Goal: Use online tool/utility

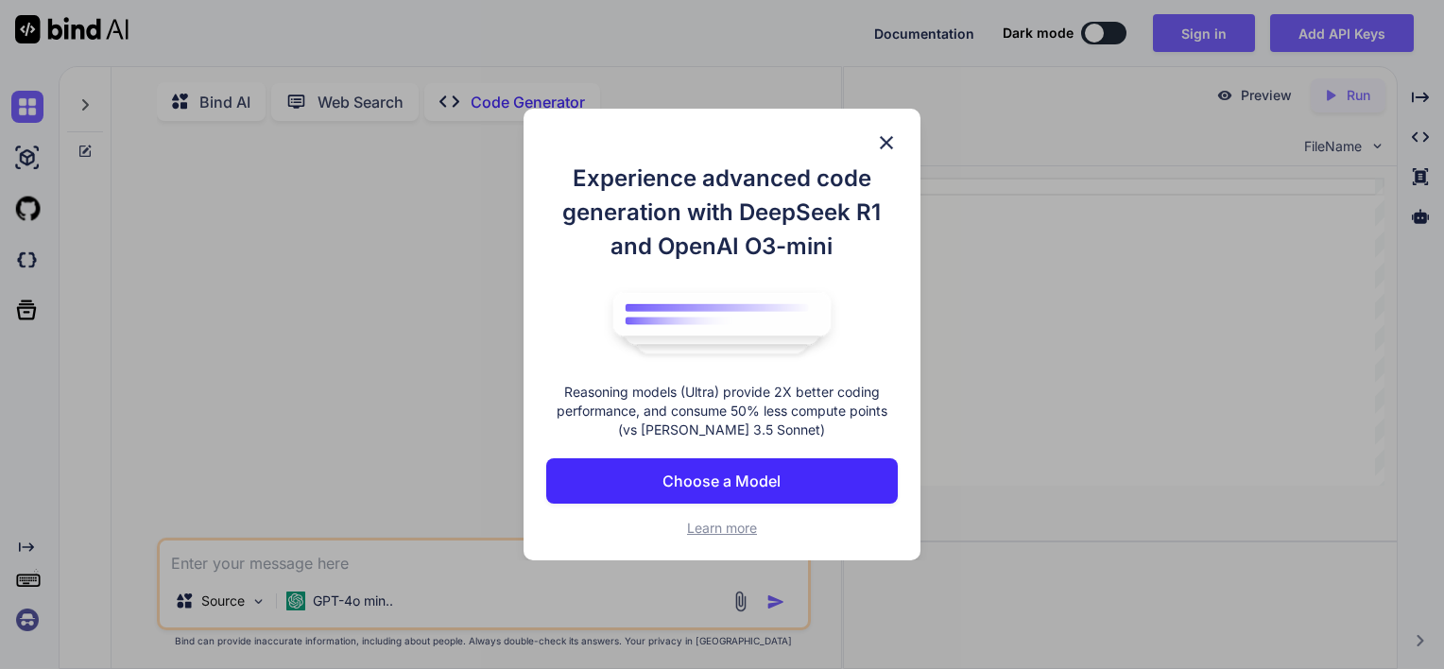
click at [718, 475] on p "Choose a Model" at bounding box center [721, 481] width 118 height 23
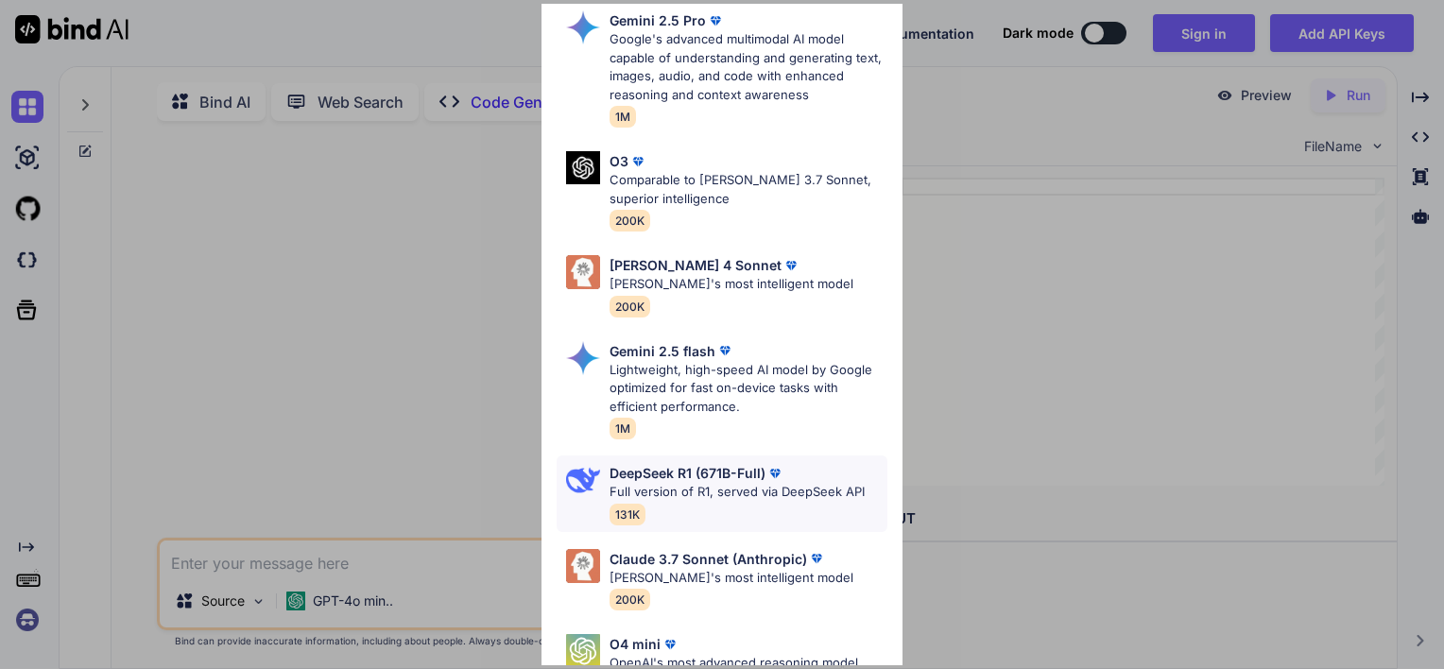
scroll to position [71, 0]
click at [701, 274] on p "[PERSON_NAME] 4 Sonnet" at bounding box center [695, 266] width 172 height 20
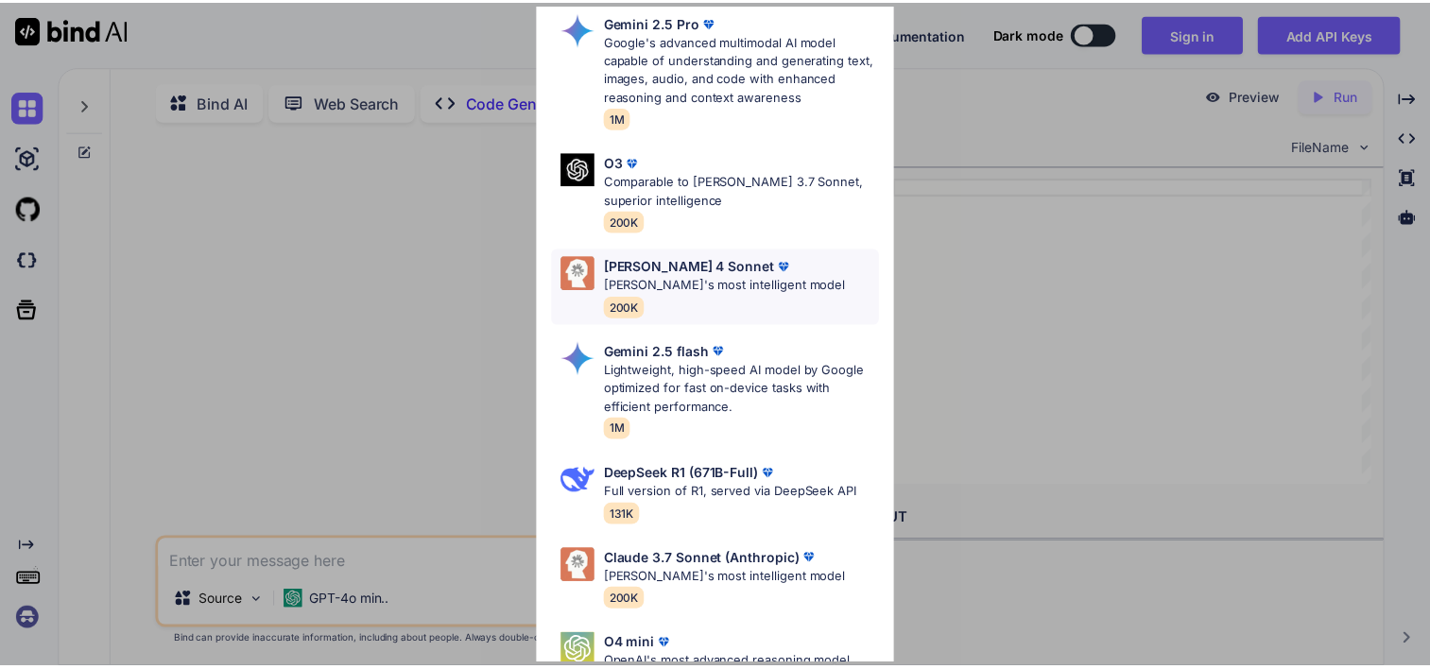
scroll to position [0, 0]
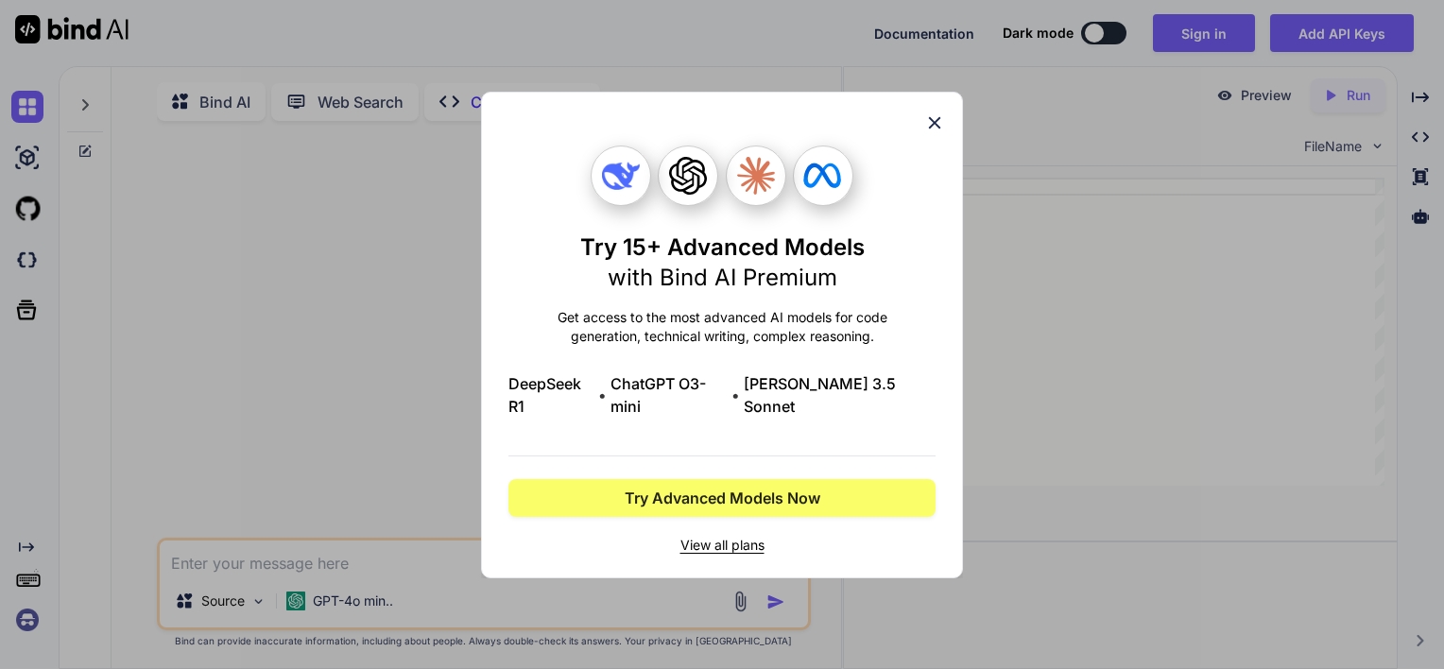
click at [929, 130] on icon at bounding box center [934, 122] width 21 height 21
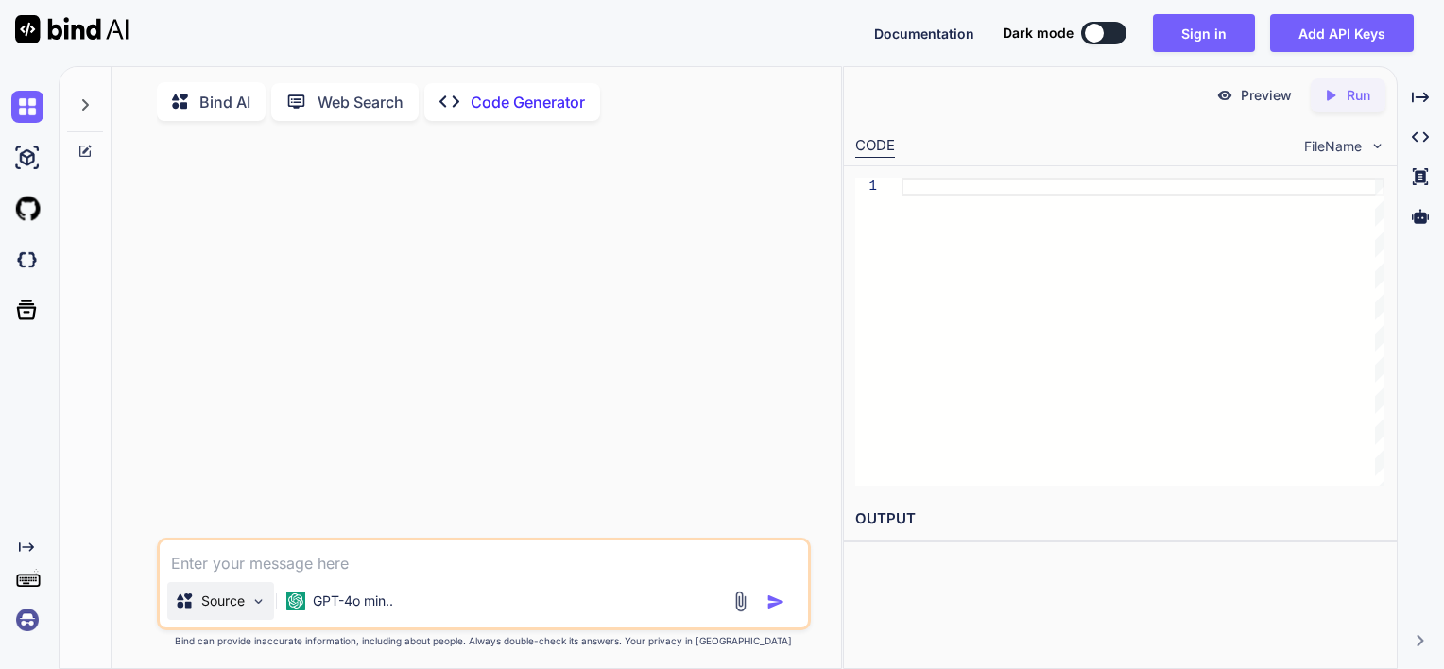
click at [253, 615] on div "Source" at bounding box center [220, 601] width 107 height 38
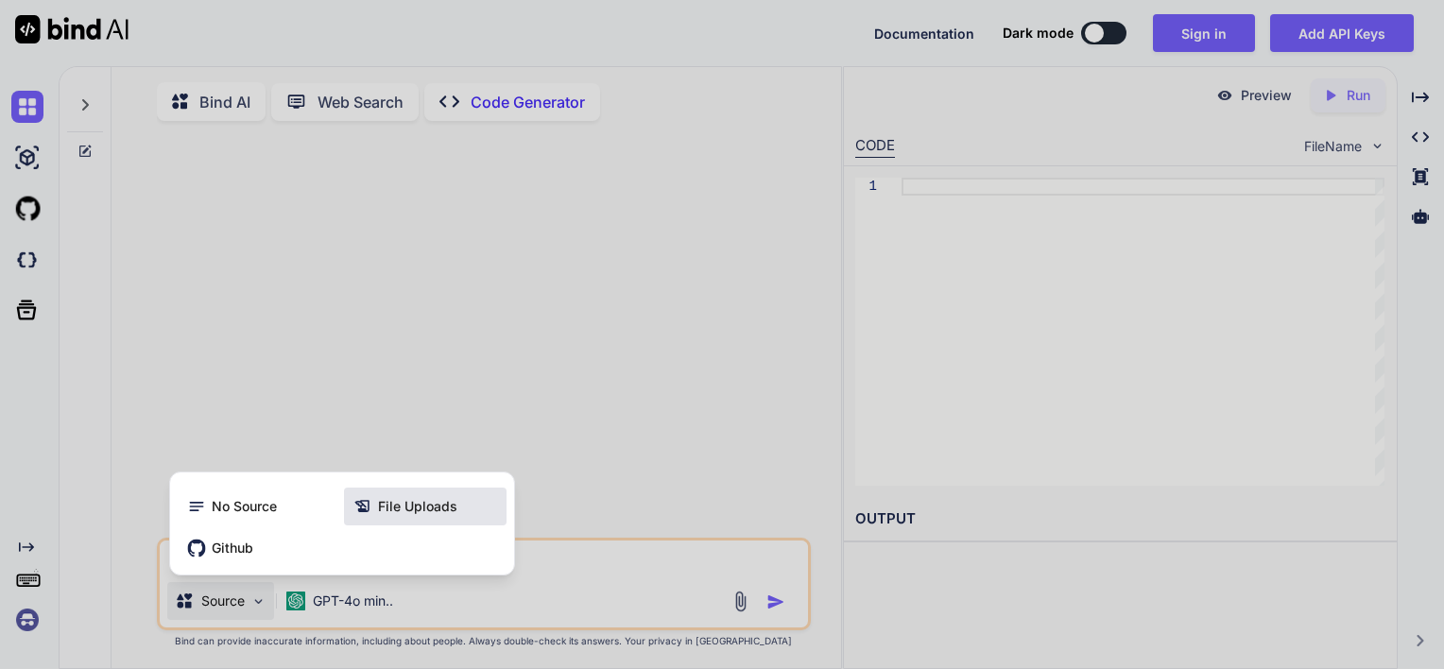
click at [367, 509] on icon at bounding box center [361, 506] width 14 height 12
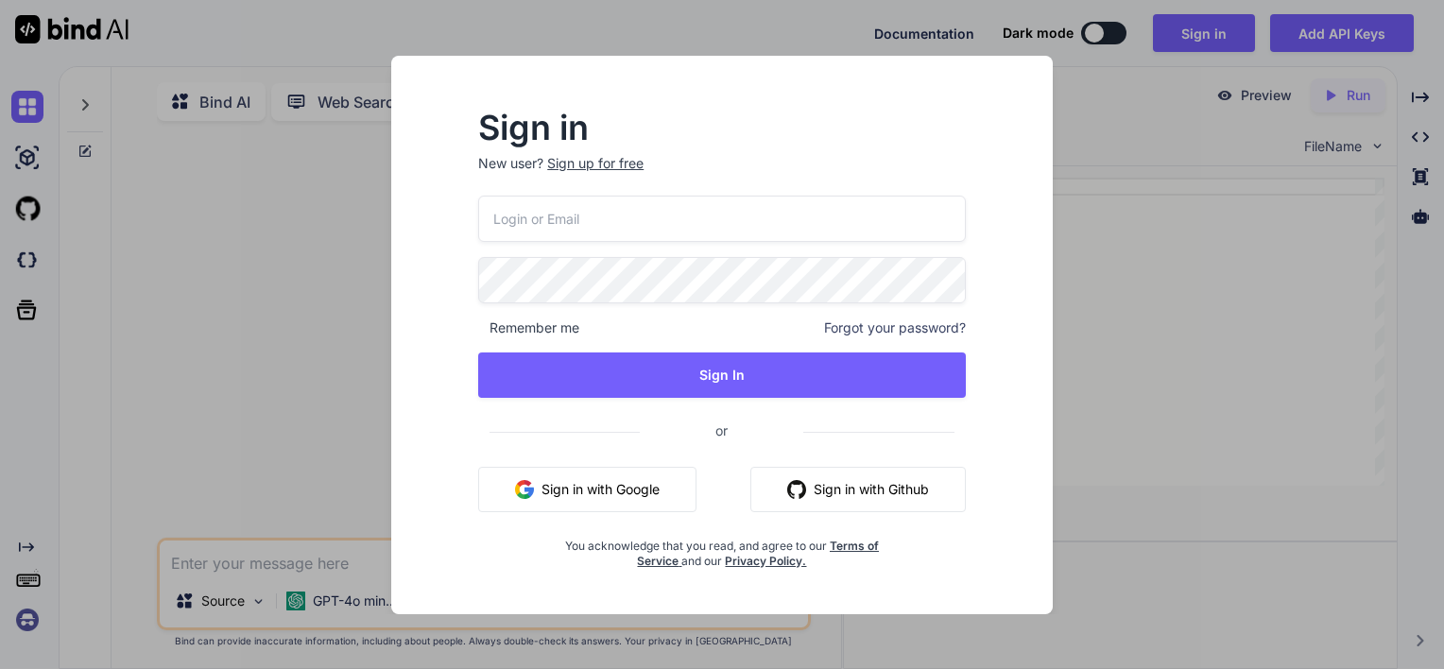
click at [231, 471] on div "Sign in New user? Sign up for free Remember me Forgot your password? Sign In or…" at bounding box center [722, 334] width 1444 height 669
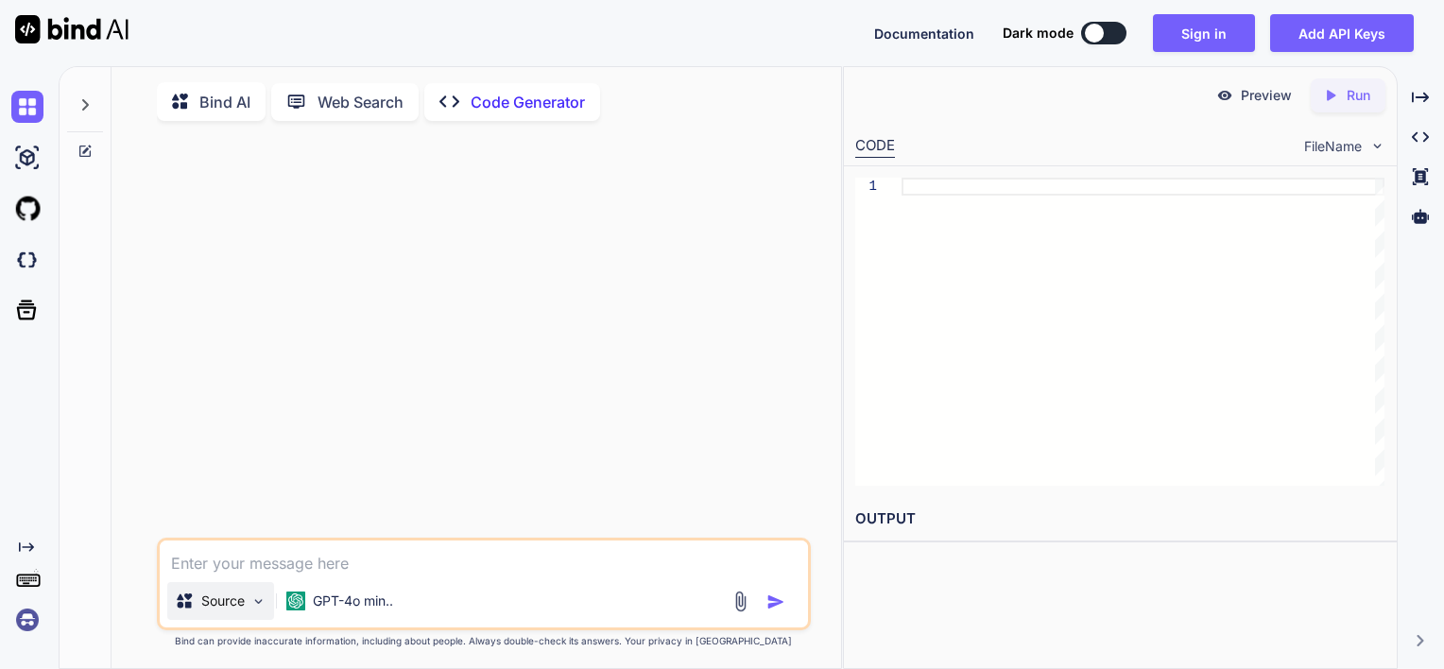
click at [238, 616] on div "Source" at bounding box center [220, 601] width 107 height 38
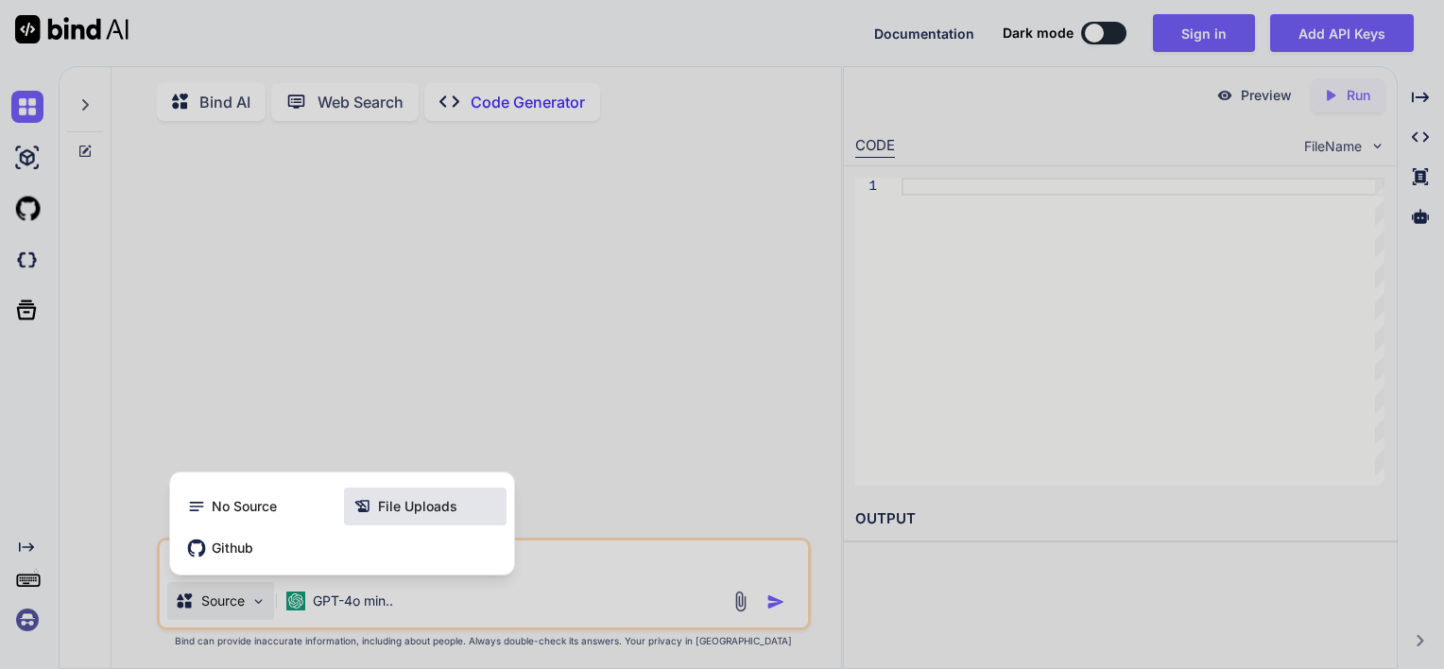
click at [358, 504] on icon at bounding box center [362, 506] width 19 height 19
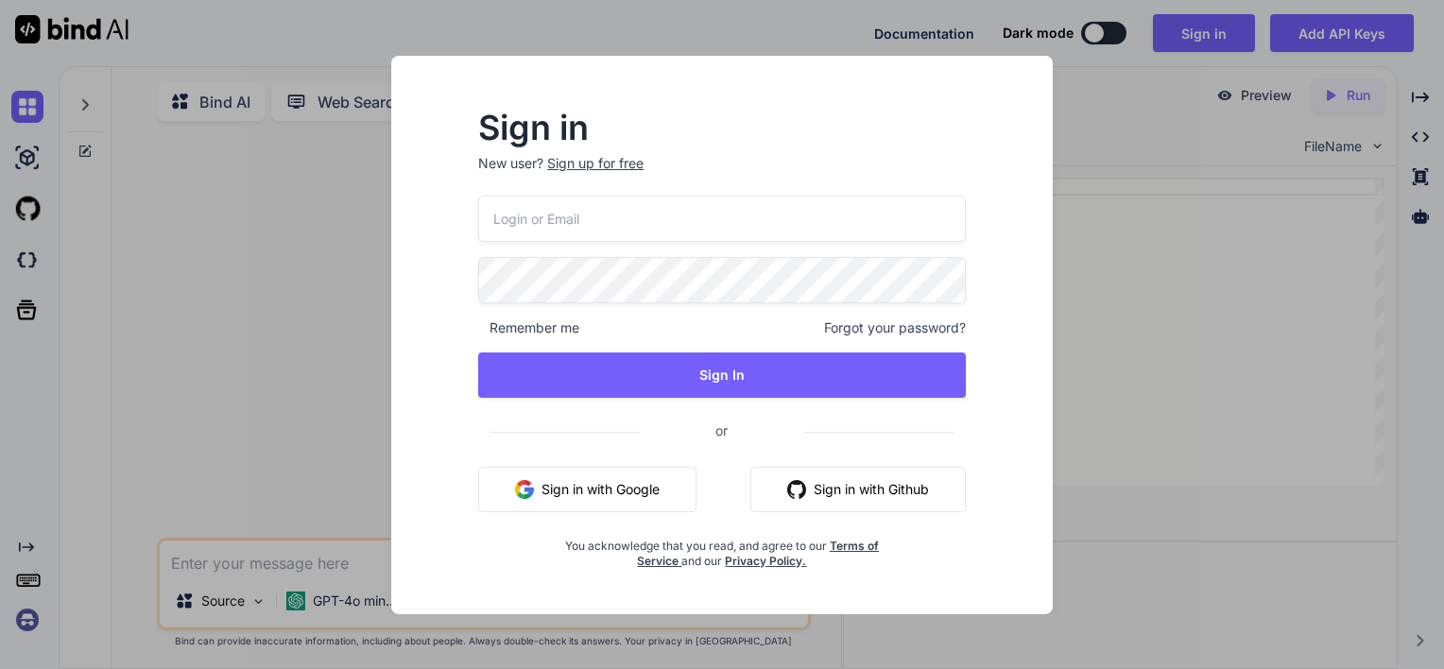
click at [552, 486] on button "Sign in with Google" at bounding box center [587, 489] width 218 height 45
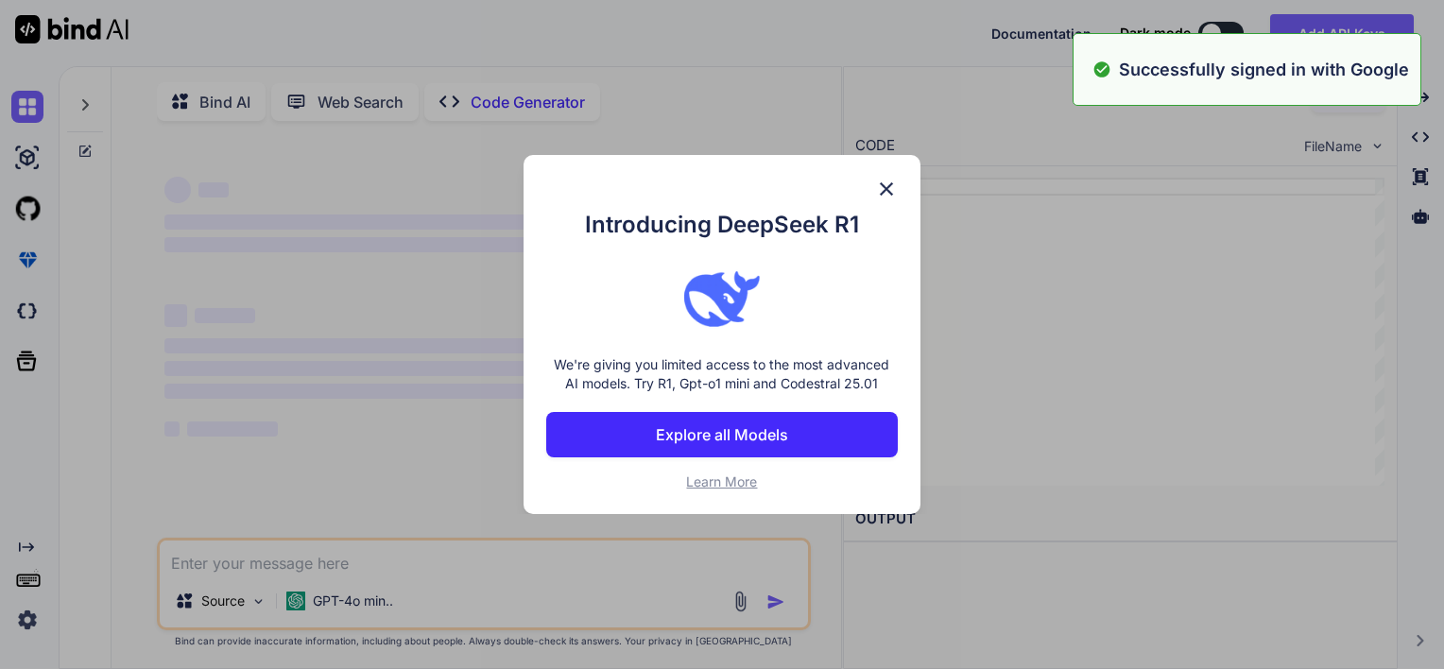
type textarea "x"
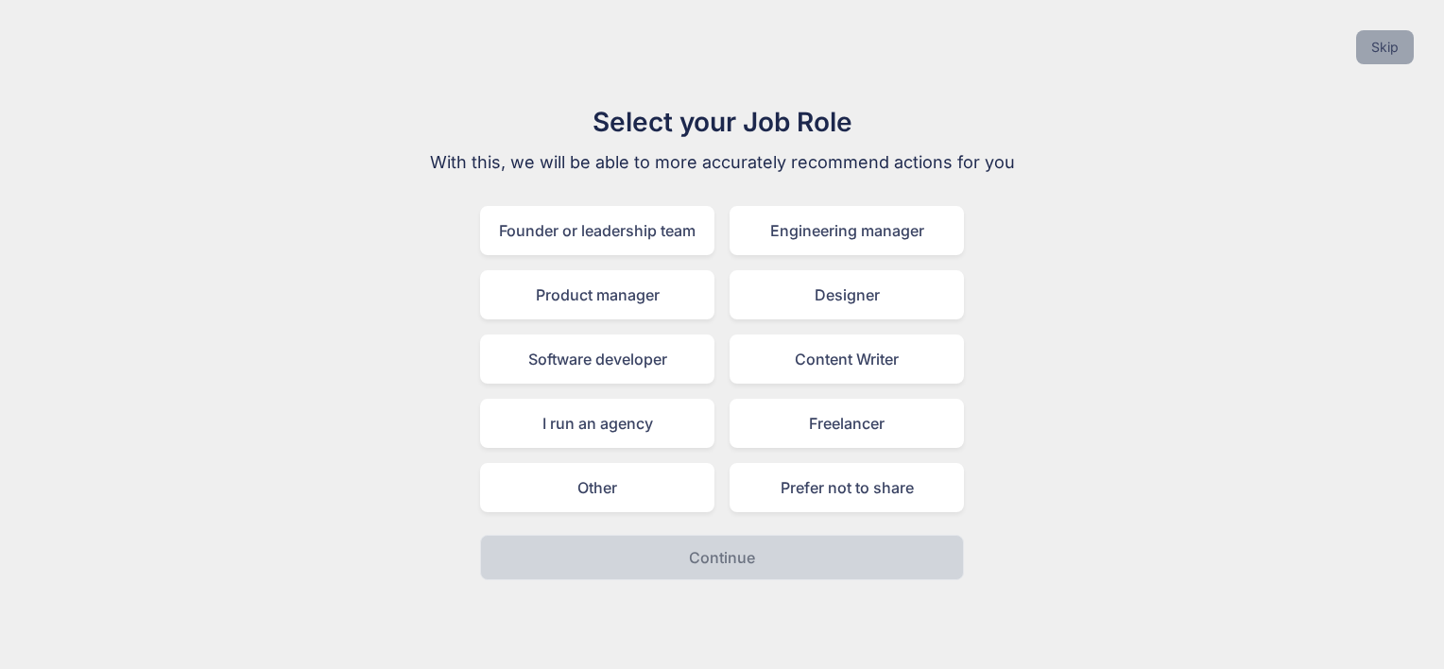
click at [1380, 52] on button "Skip" at bounding box center [1385, 47] width 58 height 34
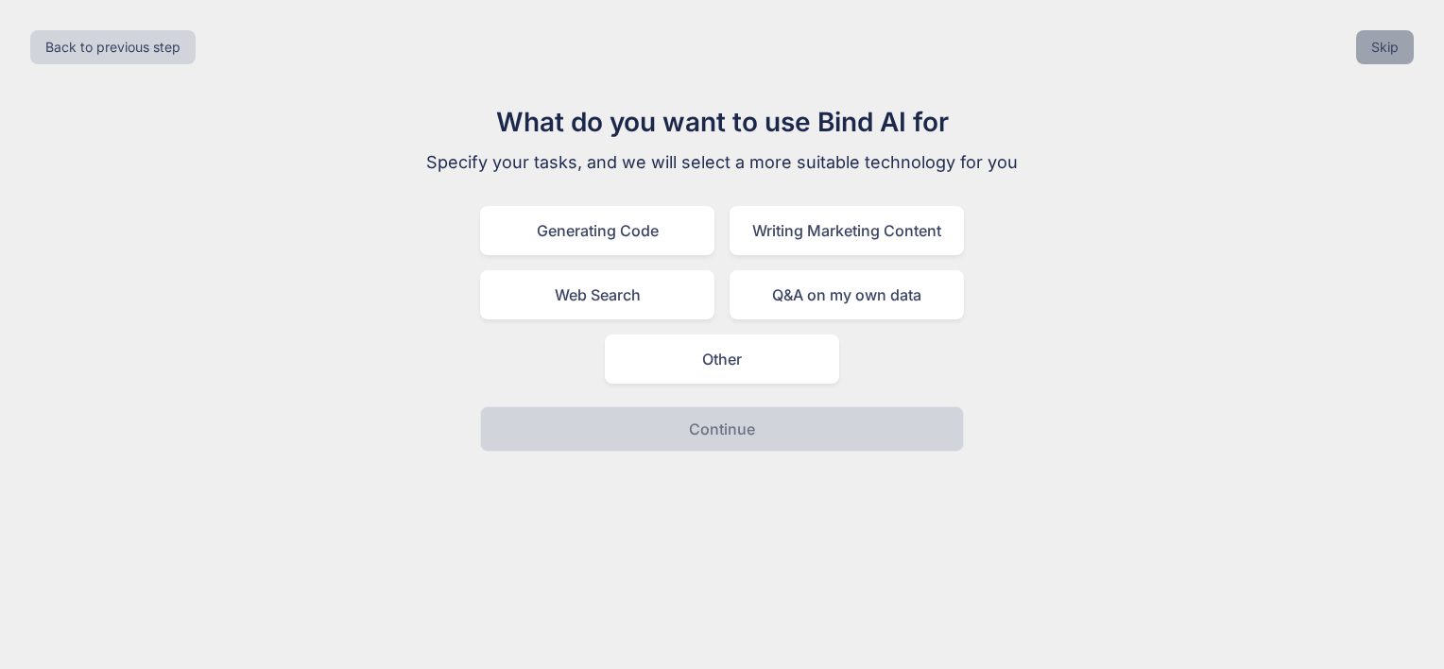
click at [1380, 52] on button "Skip" at bounding box center [1385, 47] width 58 height 34
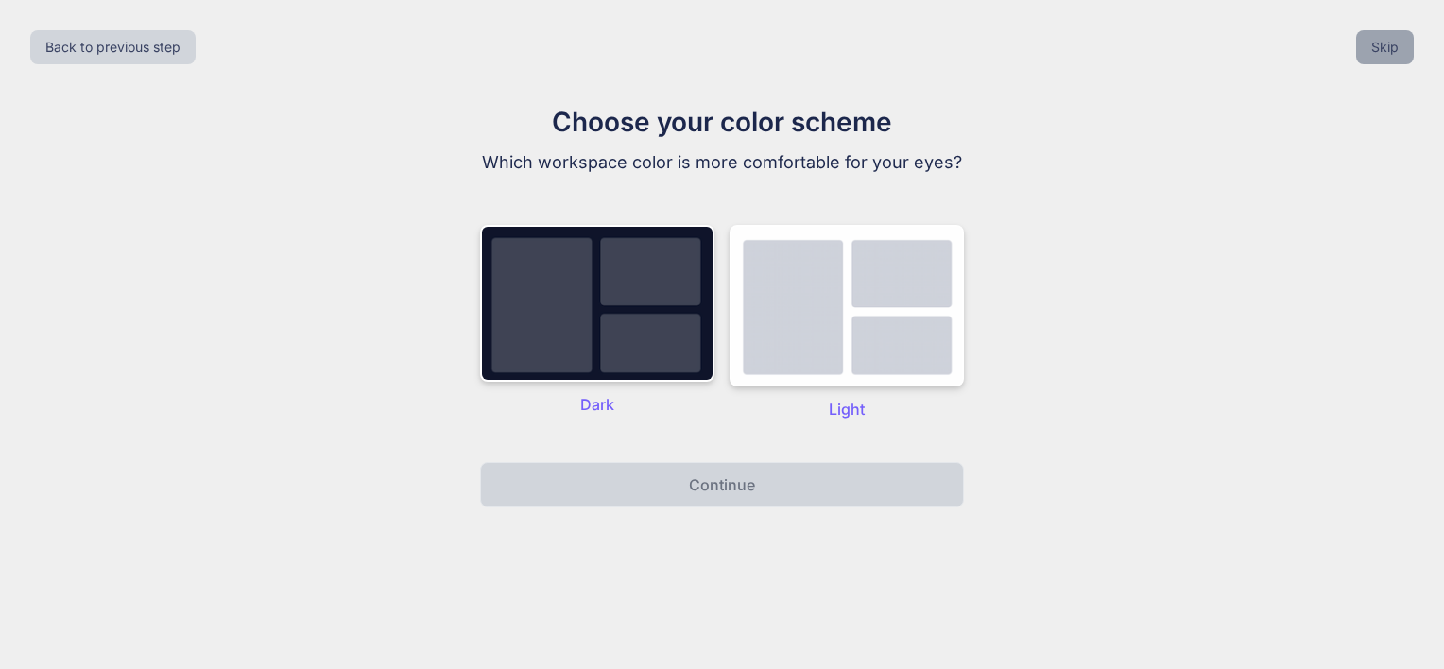
click at [1380, 52] on button "Skip" at bounding box center [1385, 47] width 58 height 34
